Goal: Task Accomplishment & Management: Manage account settings

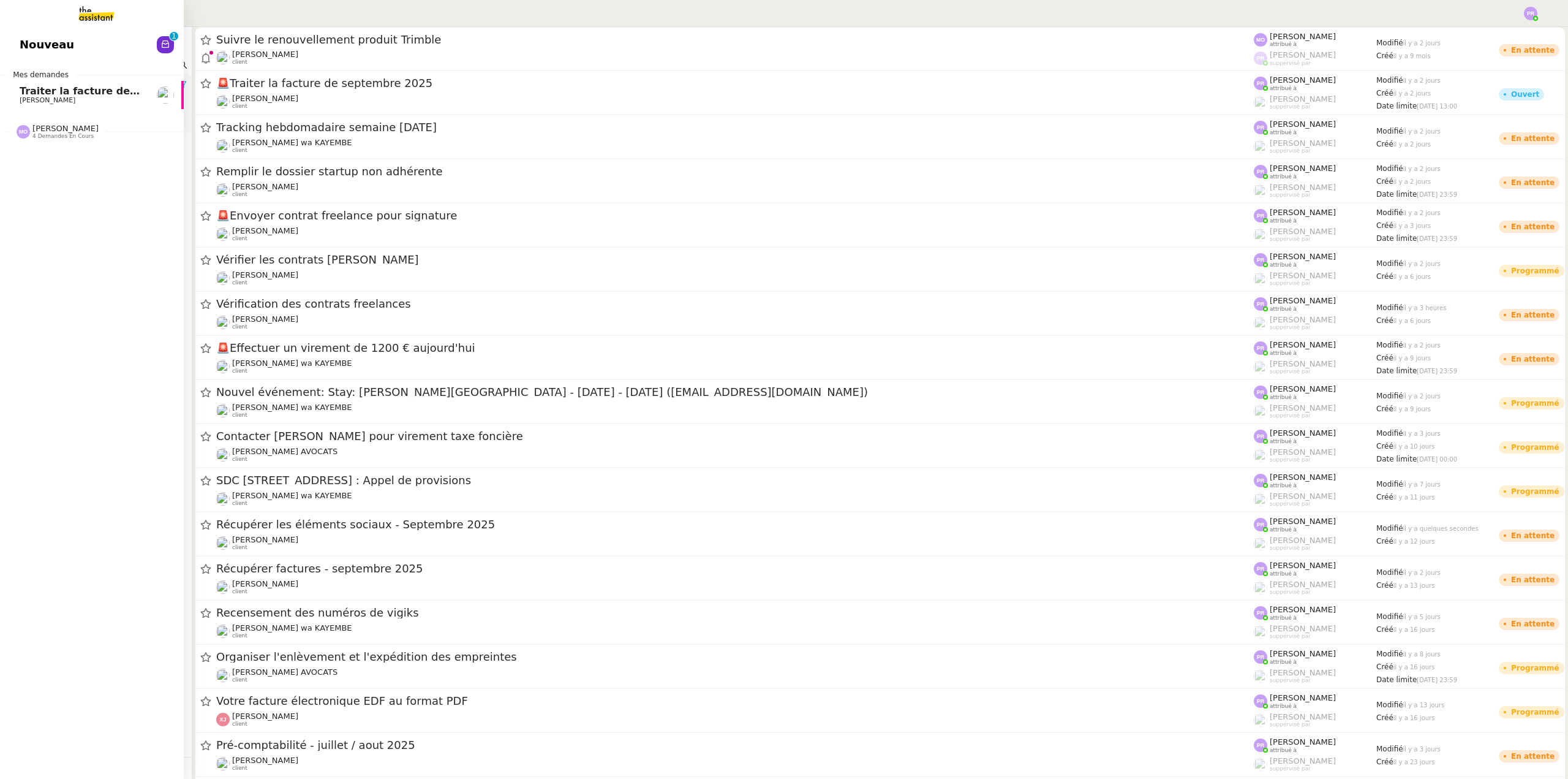
click at [85, 98] on span "[PERSON_NAME]" at bounding box center [81, 100] width 124 height 7
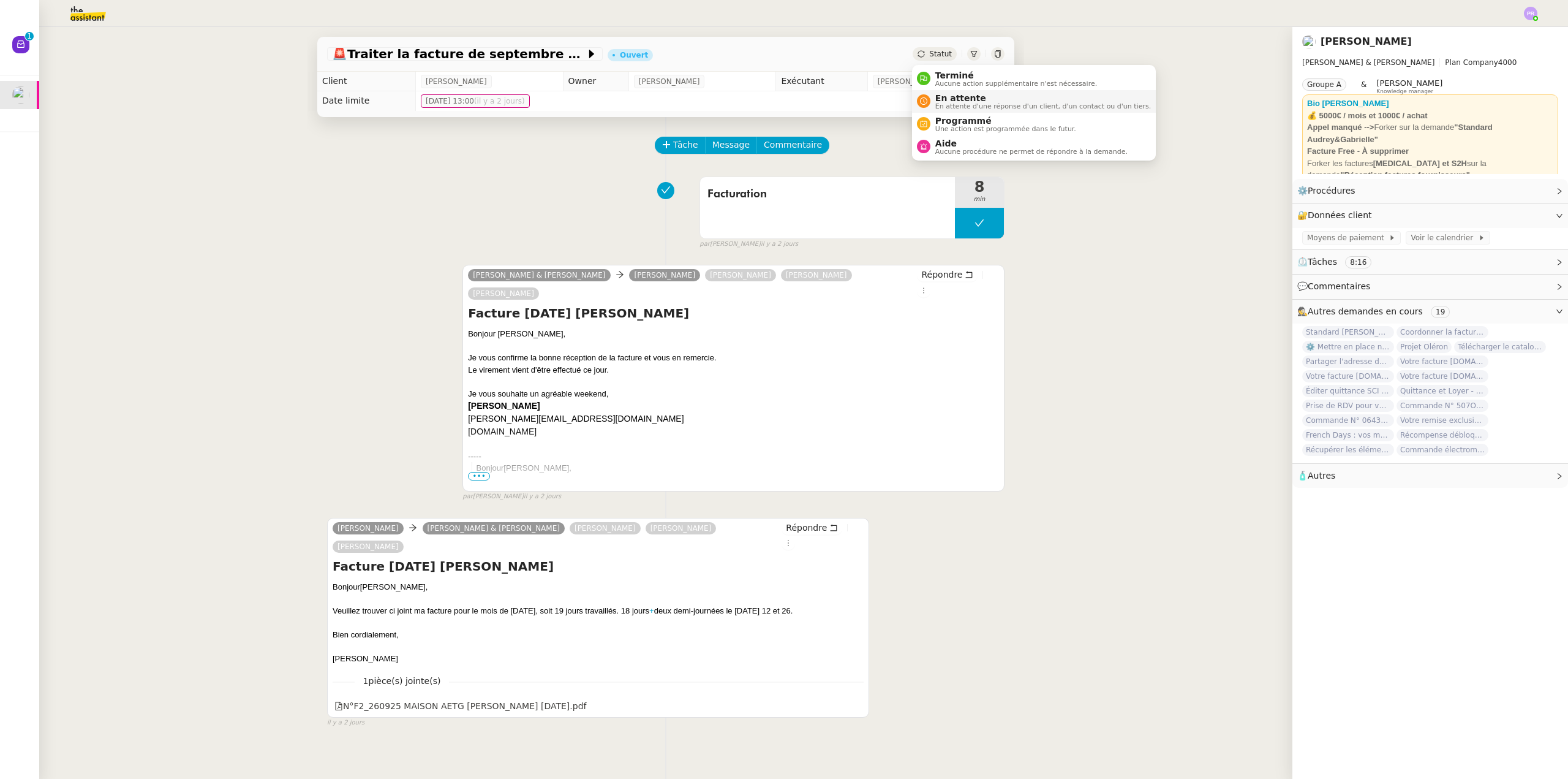
click at [971, 99] on span "En attente" at bounding box center [1043, 98] width 216 height 10
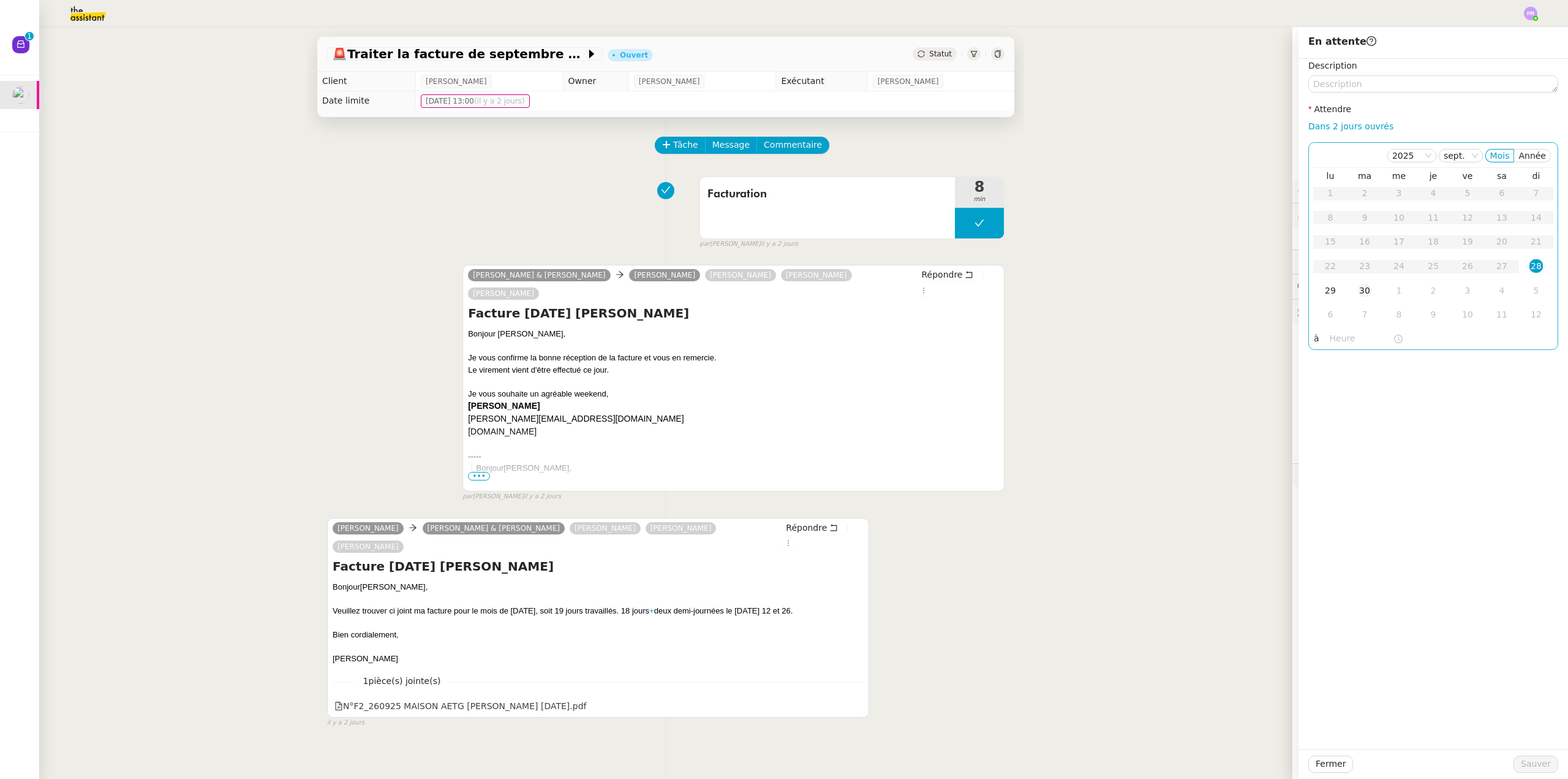
click at [1358, 295] on div "30" at bounding box center [1364, 290] width 13 height 13
click at [1540, 767] on span "Sauver" at bounding box center [1535, 764] width 30 height 14
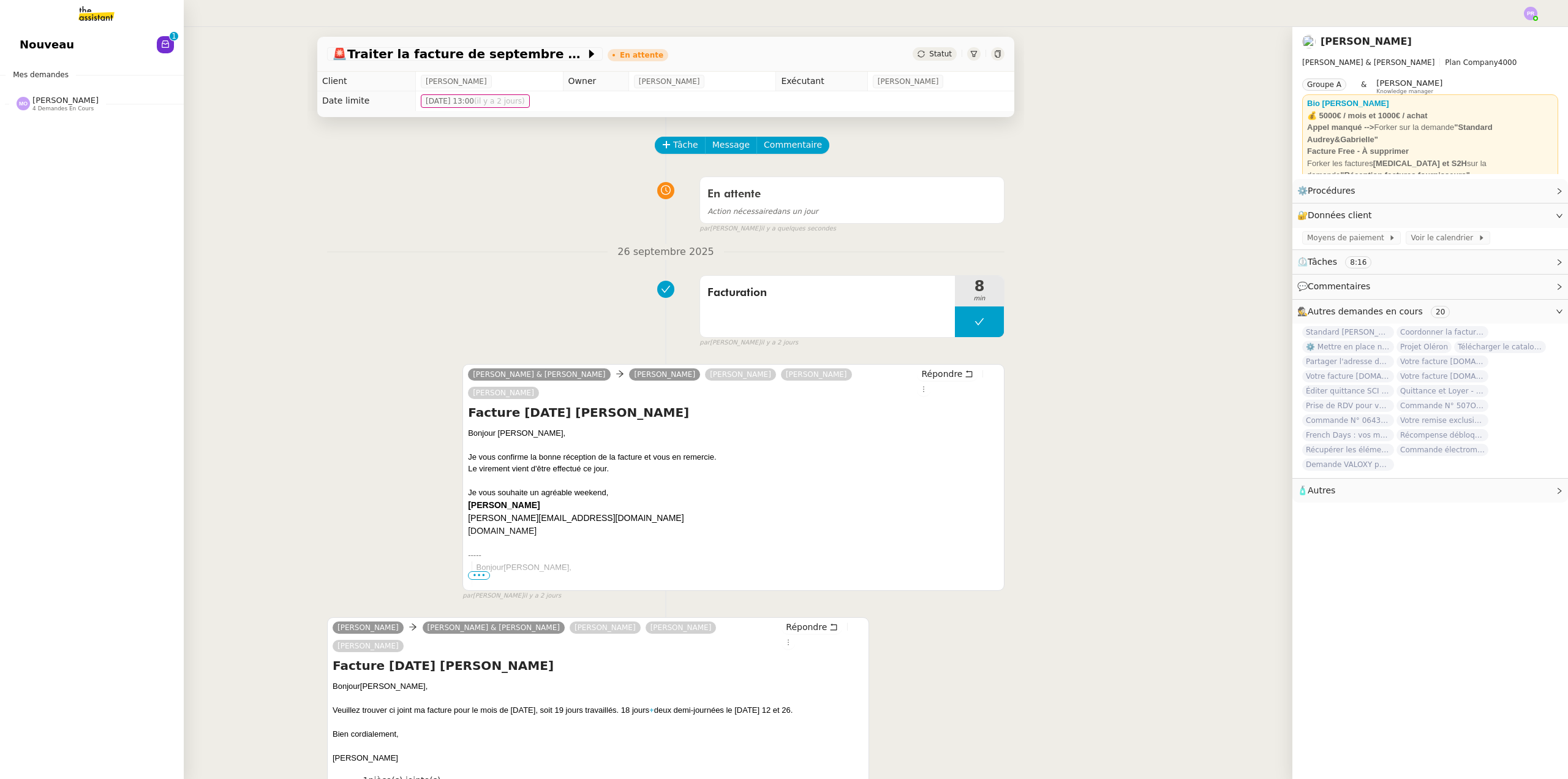
click at [84, 99] on div "[PERSON_NAME] 4 demandes en cours" at bounding box center [65, 104] width 66 height 16
click at [102, 130] on span "Coordonner la facturation à [GEOGRAPHIC_DATA]" at bounding box center [158, 126] width 277 height 11
